Goal: Information Seeking & Learning: Learn about a topic

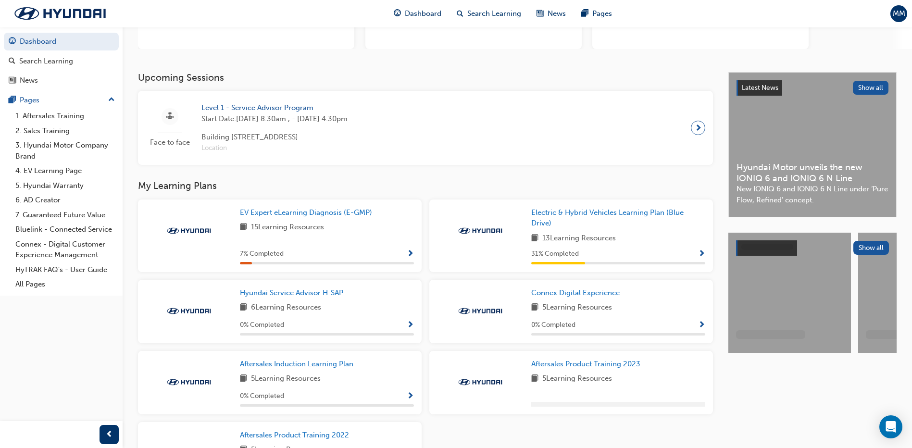
scroll to position [144, 0]
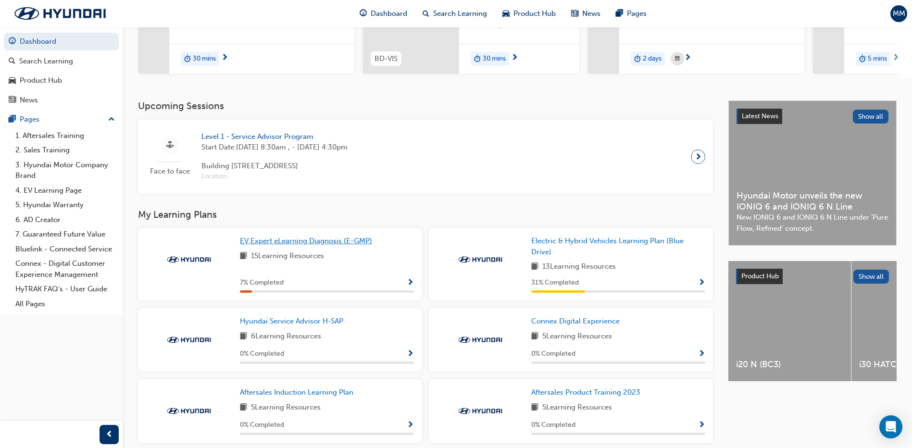
click at [361, 245] on span "EV Expert eLearning Diagnosis (E-GMP)" at bounding box center [306, 241] width 132 height 9
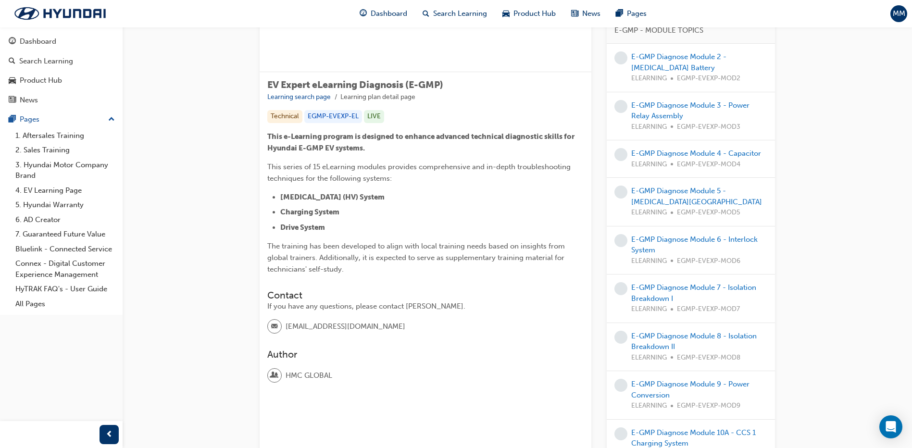
scroll to position [192, 0]
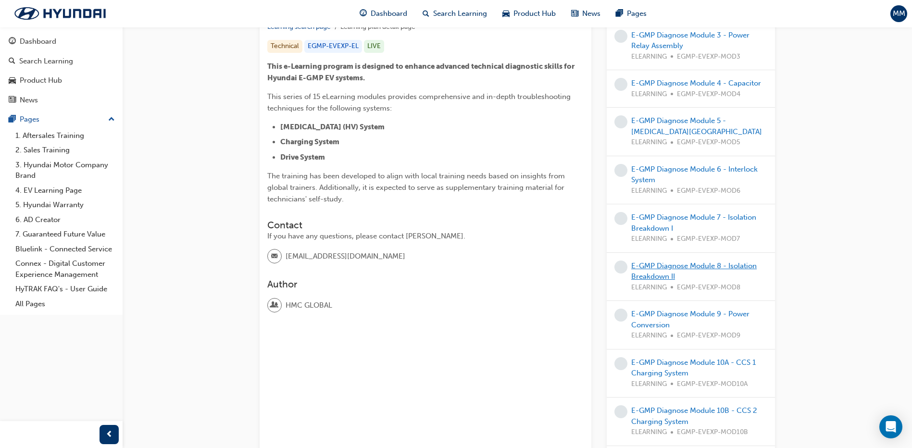
click at [675, 263] on link "E-GMP Diagnose Module 8 - Isolation Breakdown II" at bounding box center [694, 272] width 126 height 20
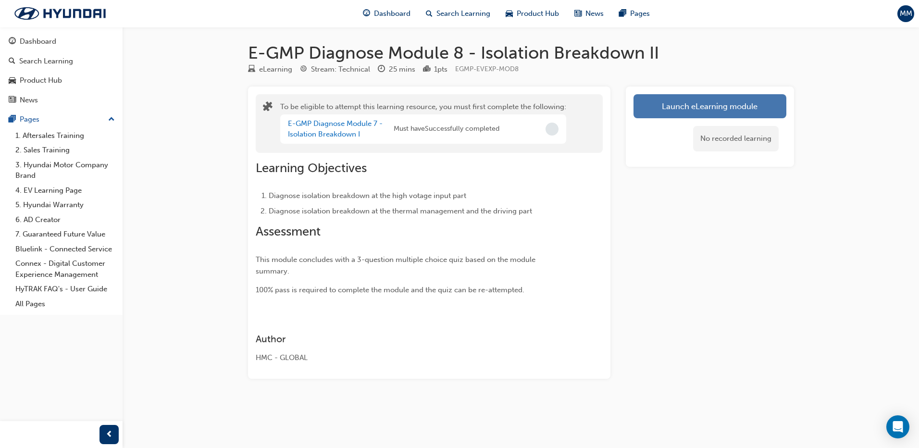
click at [684, 115] on button "Launch eLearning module" at bounding box center [710, 106] width 153 height 24
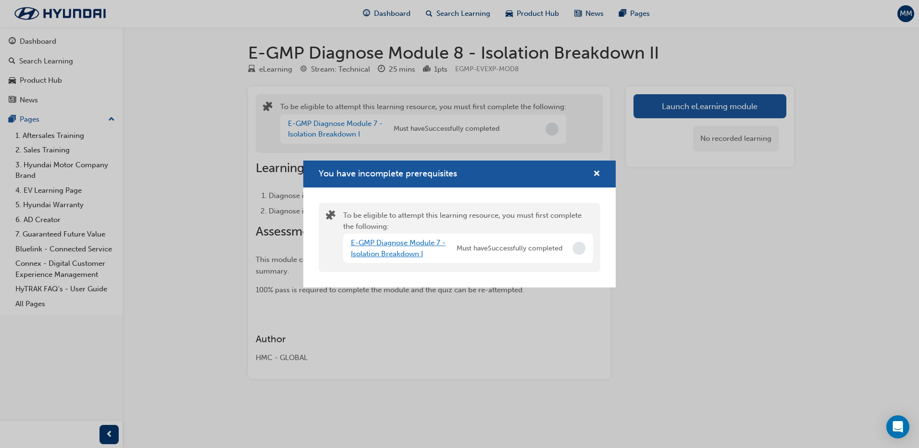
click at [419, 249] on link "E-GMP Diagnose Module 7 - Isolation Breakdown I" at bounding box center [398, 249] width 95 height 20
click at [390, 256] on link "E-GMP Diagnose Module 6 - Interlock System" at bounding box center [398, 249] width 95 height 20
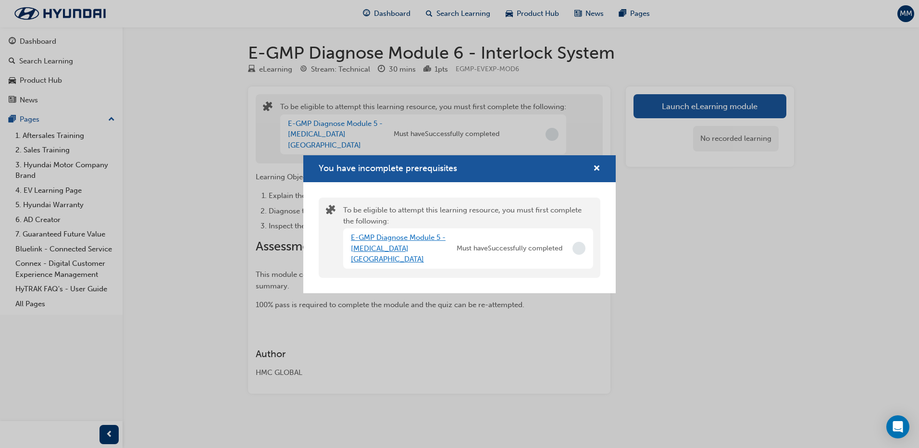
click at [390, 256] on link "E-GMP Diagnose Module 5 - [MEDICAL_DATA][GEOGRAPHIC_DATA]" at bounding box center [398, 248] width 95 height 30
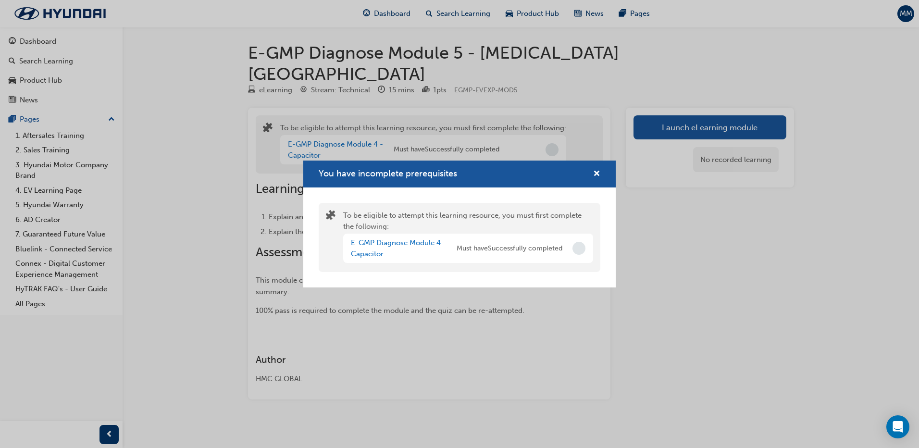
click at [390, 248] on div "E-GMP Diagnose Module 4 - Capacitor" at bounding box center [404, 249] width 106 height 22
click at [393, 243] on link "E-GMP Diagnose Module 4 - Capacitor" at bounding box center [398, 249] width 95 height 20
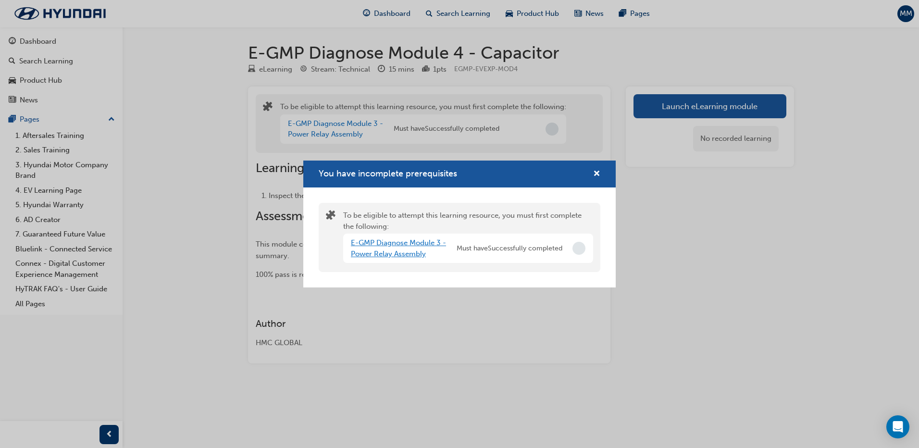
click at [393, 243] on link "E-GMP Diagnose Module 3 - Power Relay Assembly" at bounding box center [398, 249] width 95 height 20
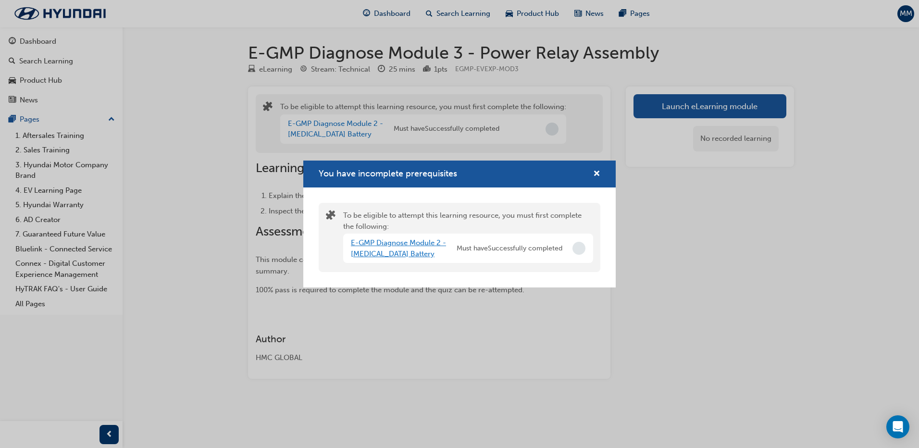
click at [393, 243] on link "E-GMP Diagnose Module 2 - [MEDICAL_DATA] Battery" at bounding box center [398, 249] width 95 height 20
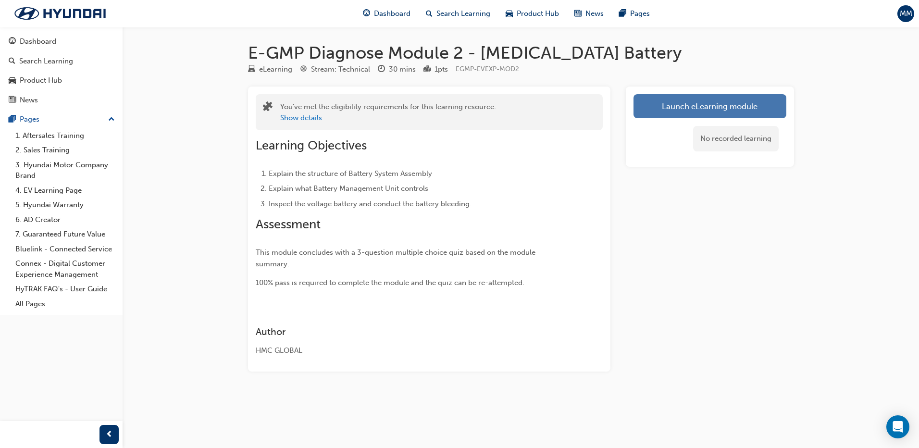
click at [695, 106] on link "Launch eLearning module" at bounding box center [710, 106] width 153 height 24
